Goal: Navigation & Orientation: Find specific page/section

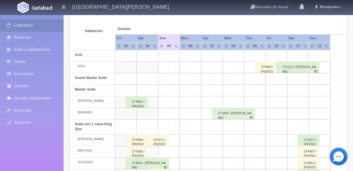
scroll to position [101, 0]
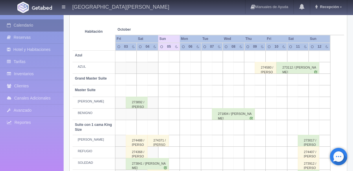
click at [19, 24] on link "Calendario" at bounding box center [32, 25] width 64 height 12
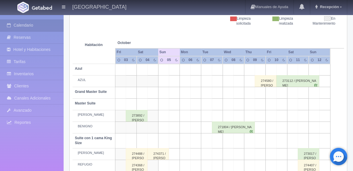
scroll to position [293, 0]
